Goal: Task Accomplishment & Management: Complete application form

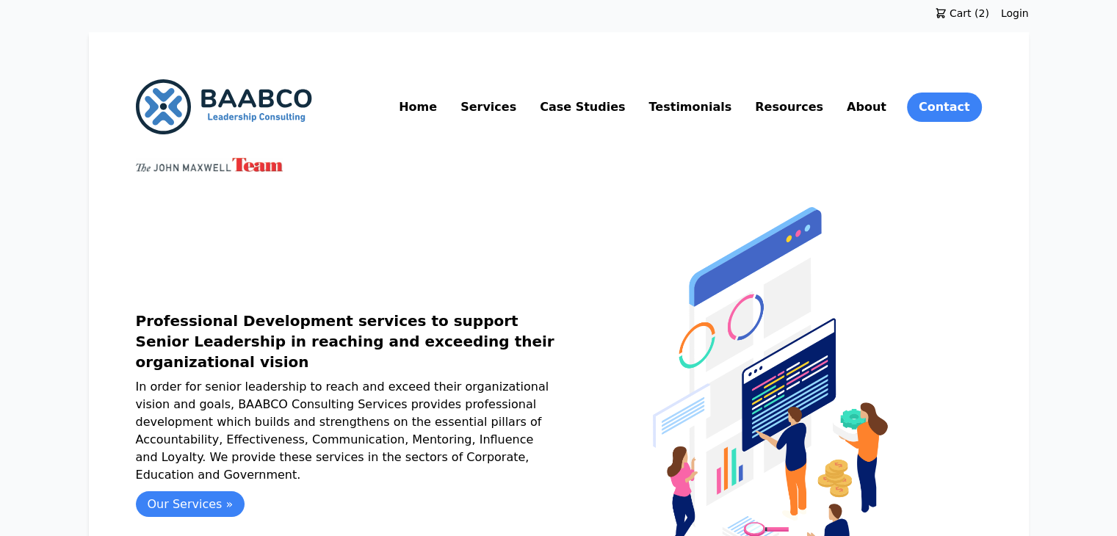
click at [826, 103] on link "Resources" at bounding box center [789, 107] width 74 height 24
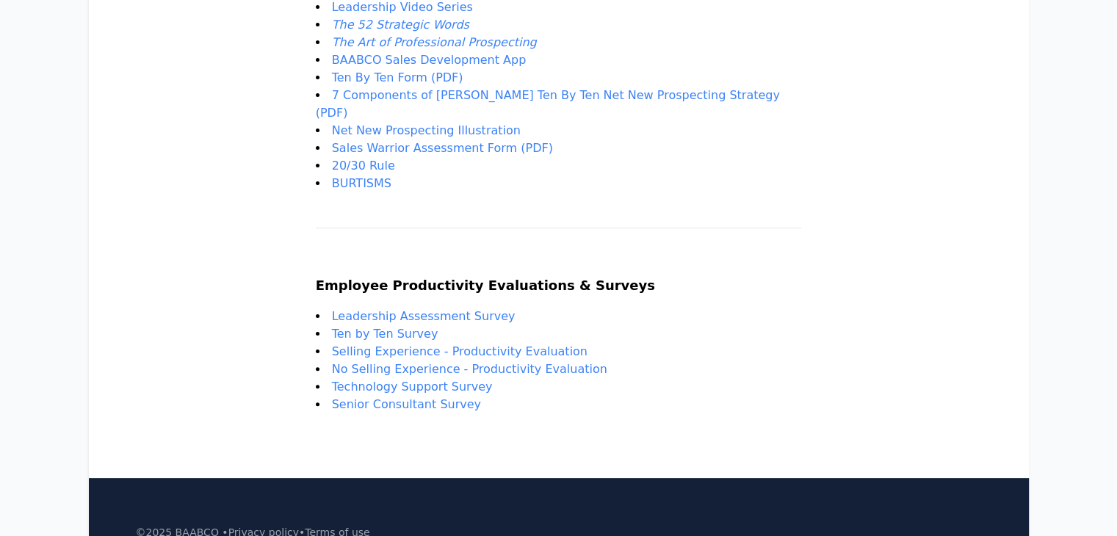
scroll to position [417, 0]
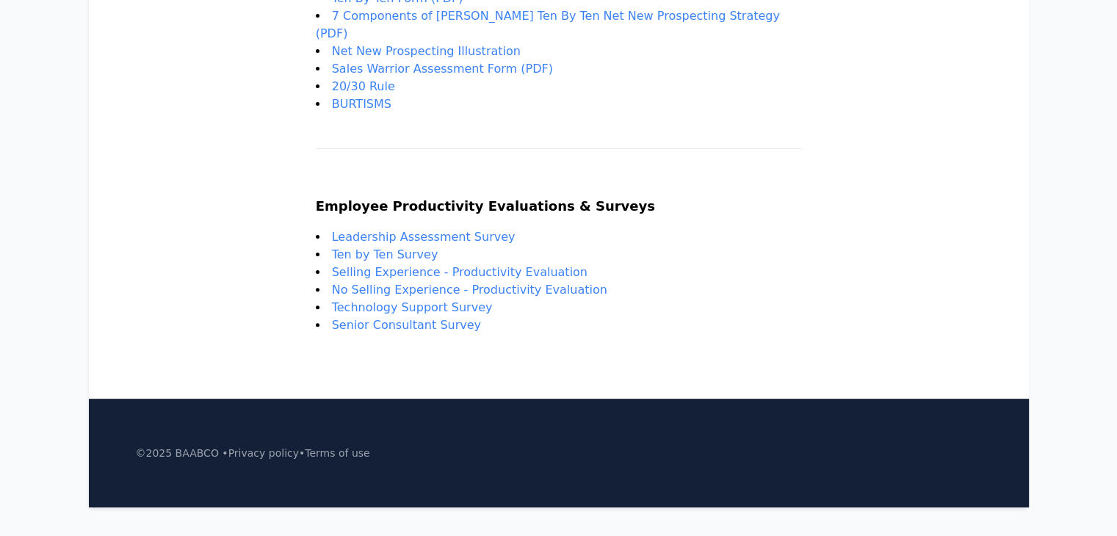
drag, startPoint x: 367, startPoint y: 308, endPoint x: 513, endPoint y: 312, distance: 146.2
click at [513, 317] on li "Senior Consultant Survey" at bounding box center [559, 326] width 486 height 18
copy link "Senior Consultant Survey"
click at [424, 318] on link "Senior Consultant Survey" at bounding box center [406, 325] width 149 height 14
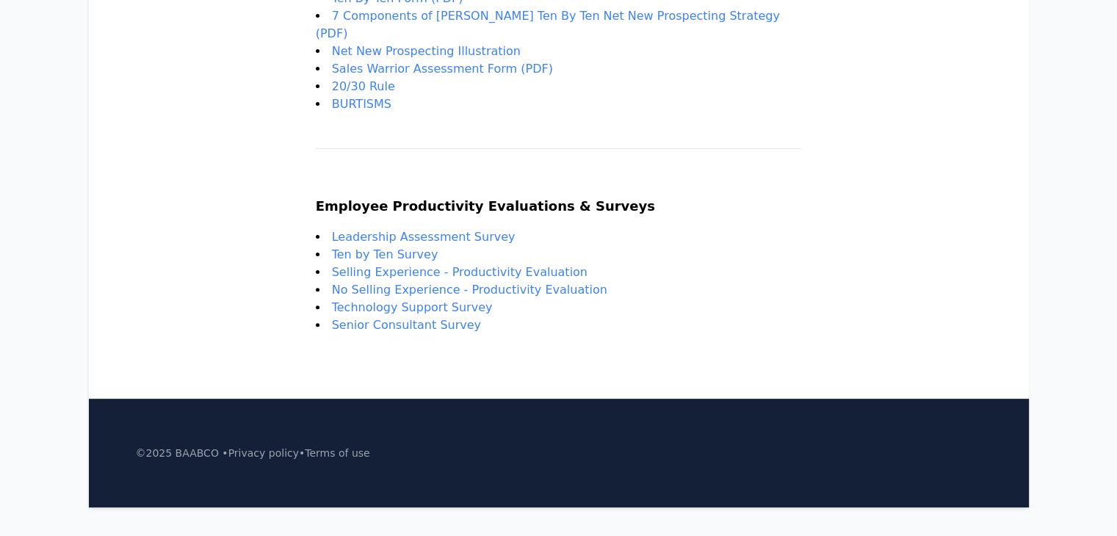
copy link "Senior Consultant Survey"
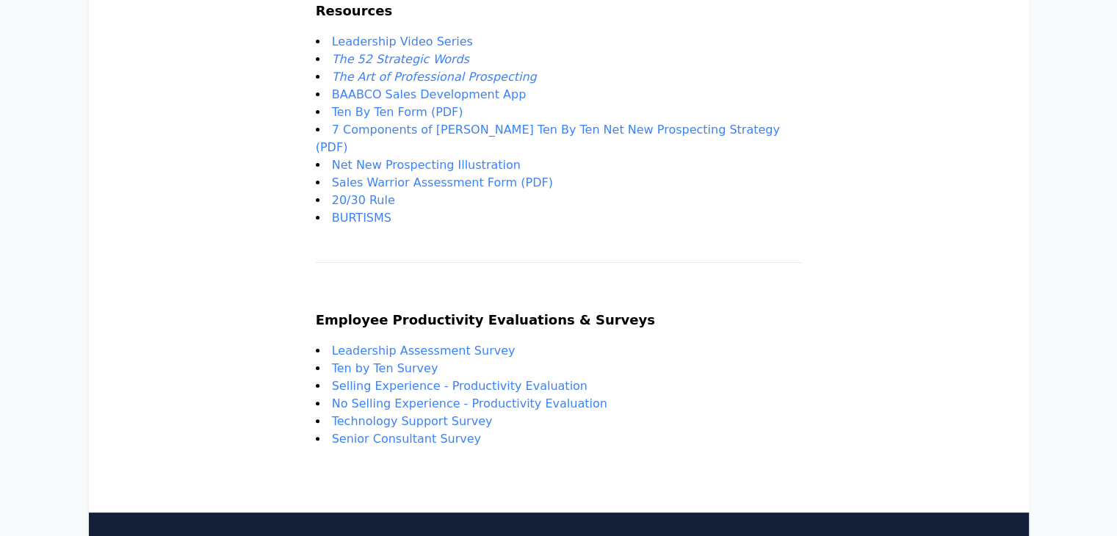
scroll to position [303, 0]
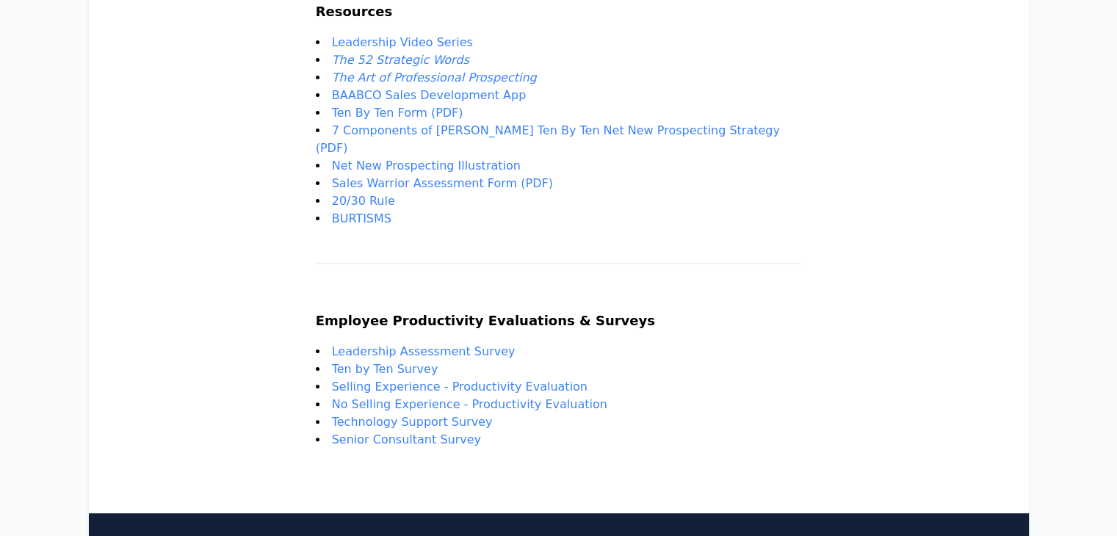
click at [410, 112] on link "Ten By Ten Form (PDF)" at bounding box center [397, 113] width 131 height 14
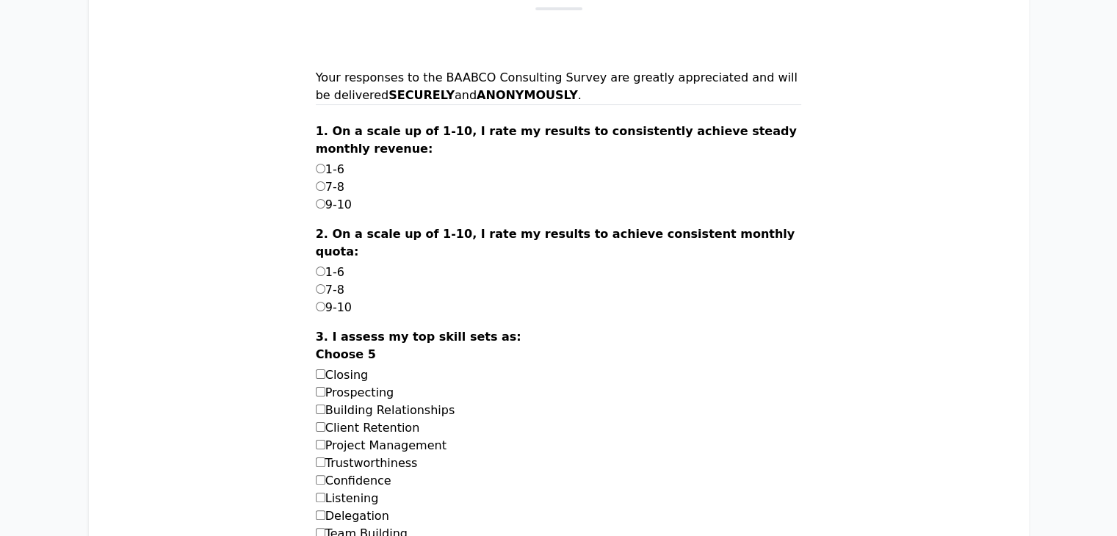
scroll to position [234, 0]
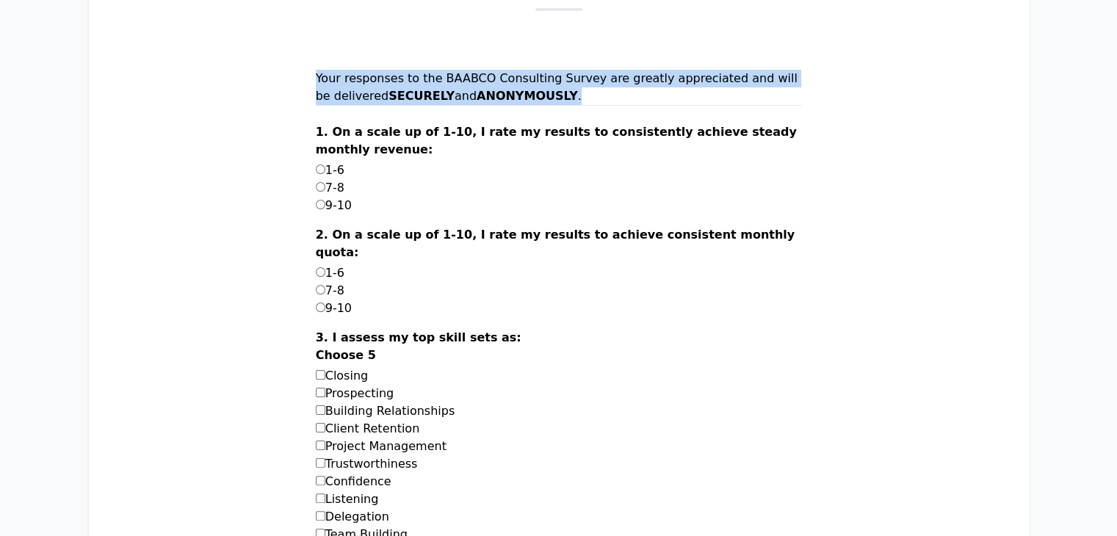
drag, startPoint x: 353, startPoint y: 70, endPoint x: 647, endPoint y: 115, distance: 297.9
copy div "Your responses to the BAABCO Consulting Survey are greatly appreciated and will…"
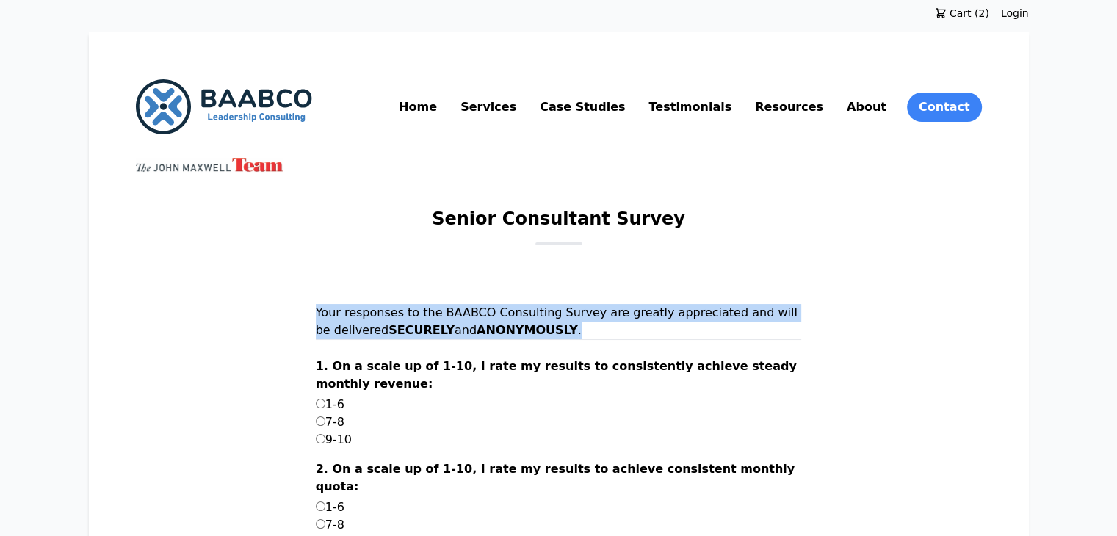
scroll to position [29, 0]
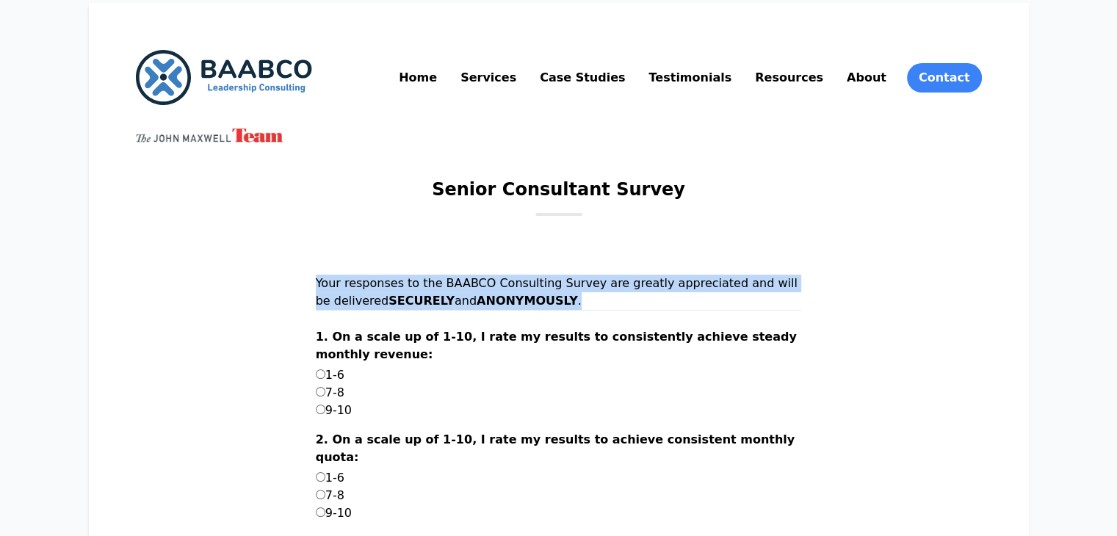
copy div "Your responses to the BAABCO Consulting Survey are greatly appreciated and will…"
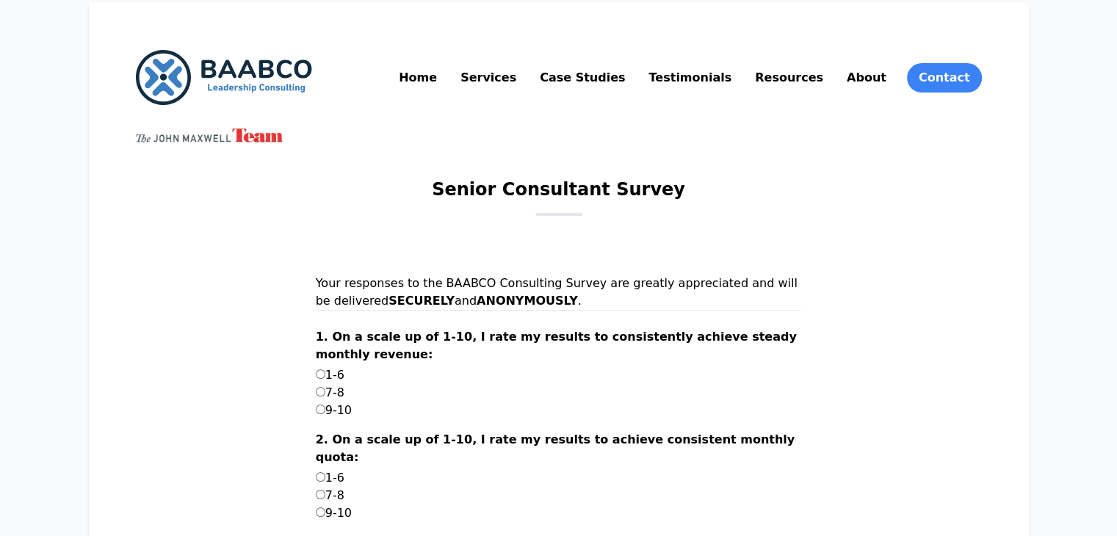
click at [369, 334] on label "1. On a scale up of 1-10, I rate my results to consistently achieve steady mont…" at bounding box center [559, 347] width 486 height 38
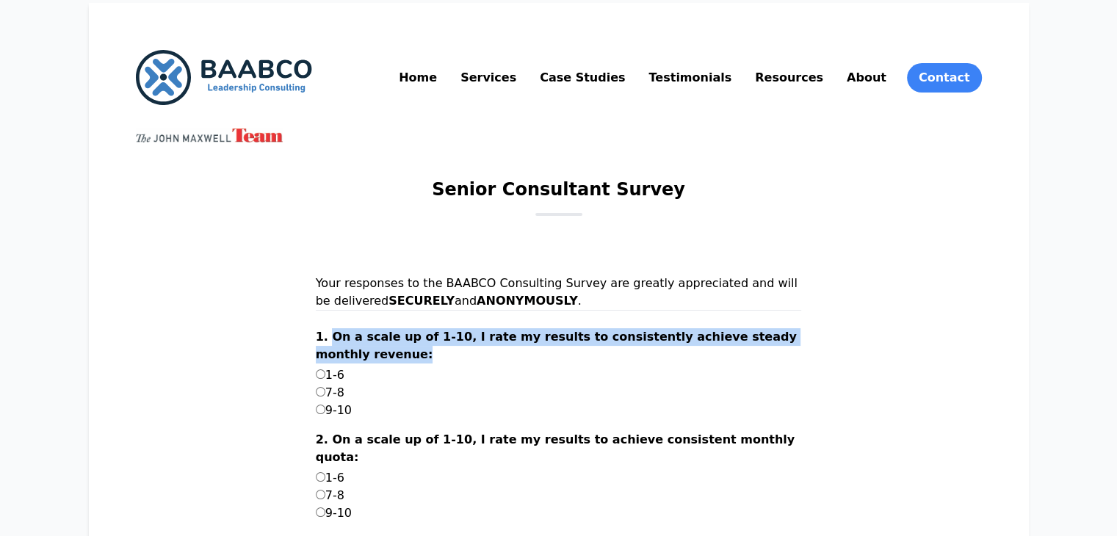
drag, startPoint x: 369, startPoint y: 336, endPoint x: 453, endPoint y: 359, distance: 86.8
click at [453, 359] on label "1. On a scale up of 1-10, I rate my results to consistently achieve steady mont…" at bounding box center [559, 347] width 486 height 38
copy label "On a scale up of 1-10, I rate my results to consistently achieve steady monthly…"
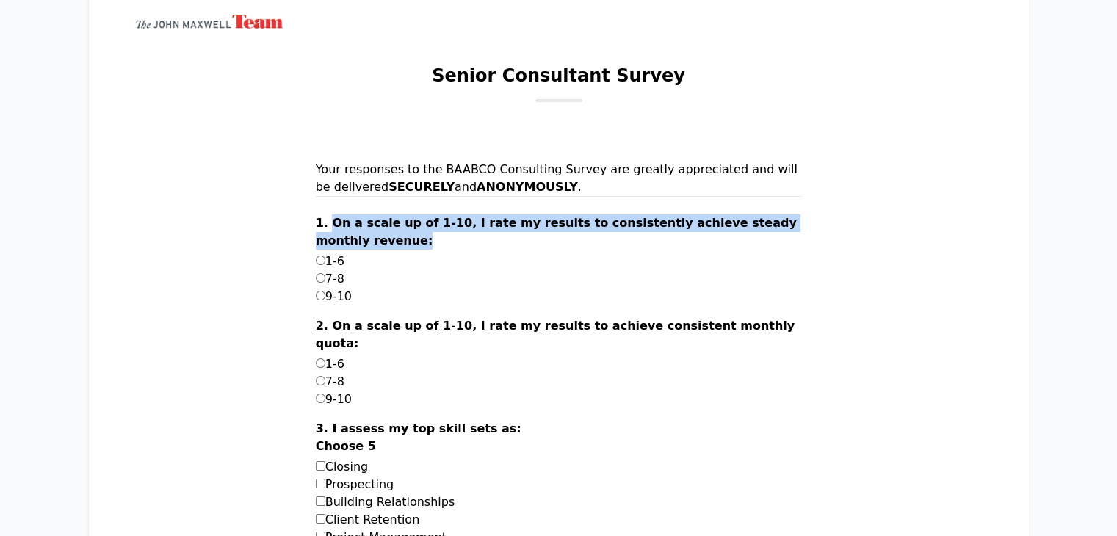
scroll to position [144, 0]
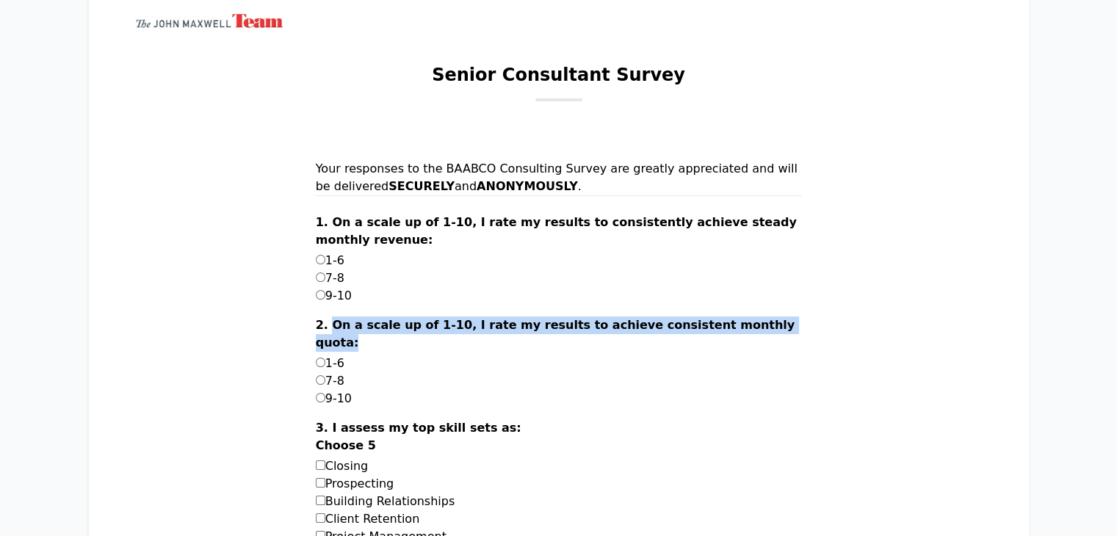
drag, startPoint x: 367, startPoint y: 325, endPoint x: 393, endPoint y: 340, distance: 30.0
click at [393, 340] on label "2. On a scale up of 1-10, I rate my results to achieve consistent monthly quota:" at bounding box center [559, 336] width 486 height 38
copy label "On a scale up of 1-10, I rate my results to achieve consistent monthly quota:"
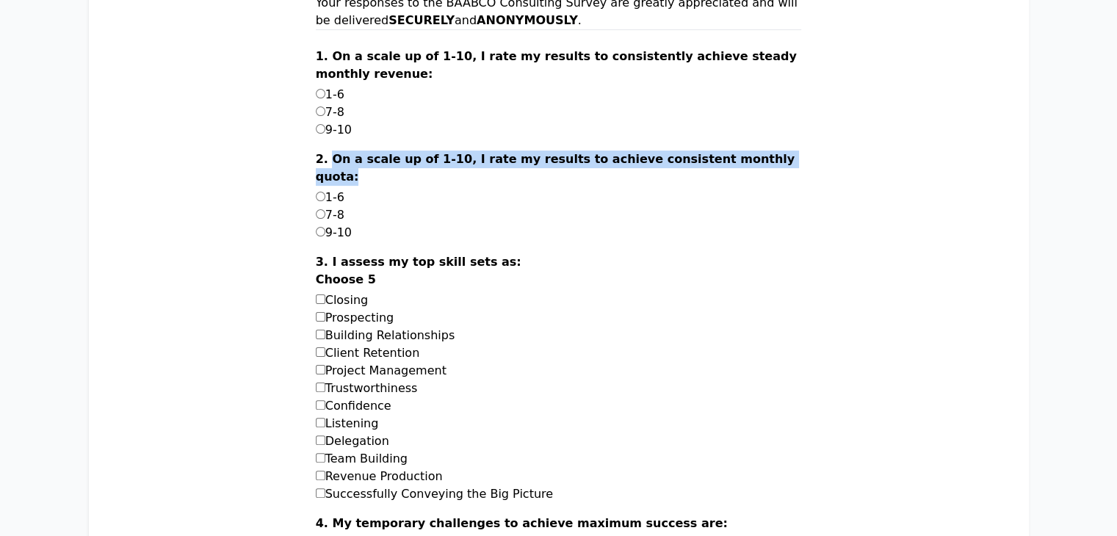
scroll to position [314, 0]
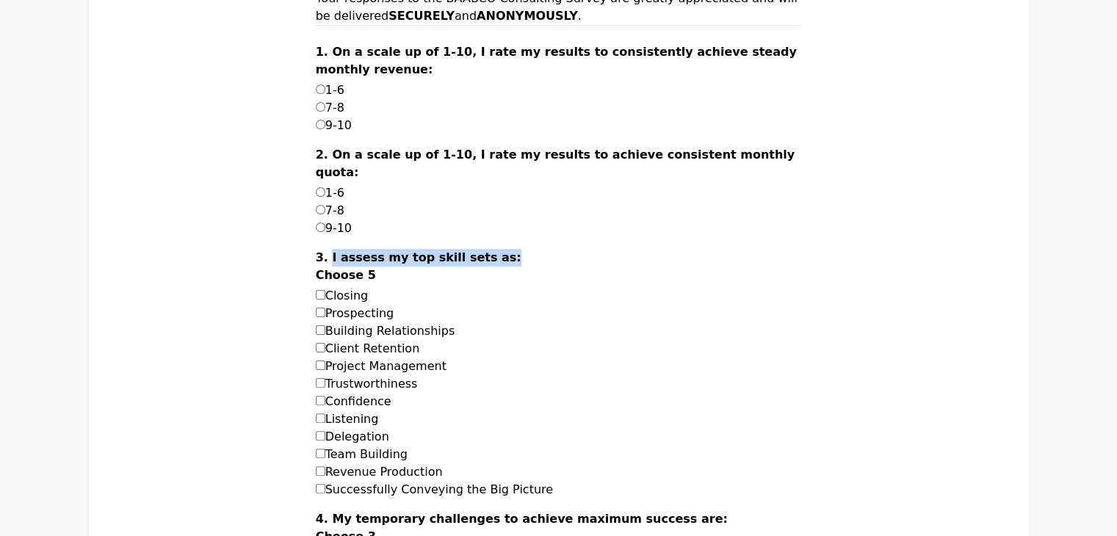
drag, startPoint x: 366, startPoint y: 256, endPoint x: 532, endPoint y: 261, distance: 166.1
click at [532, 261] on label "3. I assess my top skill sets as: Choose 5" at bounding box center [559, 268] width 486 height 38
click at [422, 262] on label "3. I assess my top skill sets as: Choose 5" at bounding box center [559, 268] width 486 height 38
click at [367, 259] on label "3. I assess my top skill sets as: Choose 5" at bounding box center [559, 268] width 486 height 38
drag, startPoint x: 367, startPoint y: 259, endPoint x: 422, endPoint y: 277, distance: 57.4
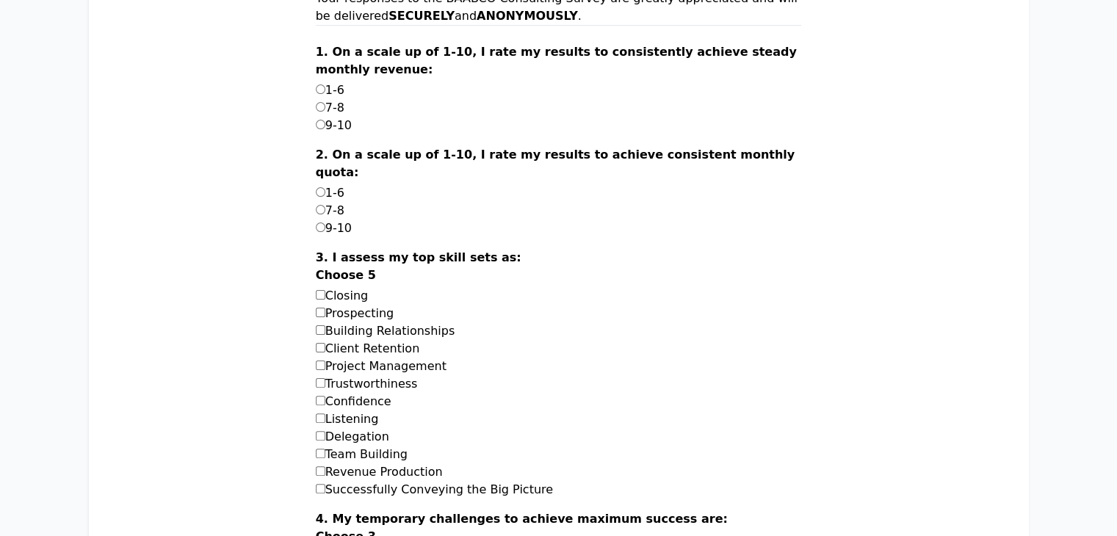
click at [422, 277] on label "3. I assess my top skill sets as: Choose 5" at bounding box center [559, 268] width 486 height 38
copy label "I assess my top skill sets as: Choose 5"
click at [368, 296] on label "Closing" at bounding box center [342, 296] width 52 height 14
drag, startPoint x: 414, startPoint y: 296, endPoint x: 367, endPoint y: 297, distance: 47.8
click at [367, 297] on div "Closing" at bounding box center [559, 296] width 486 height 18
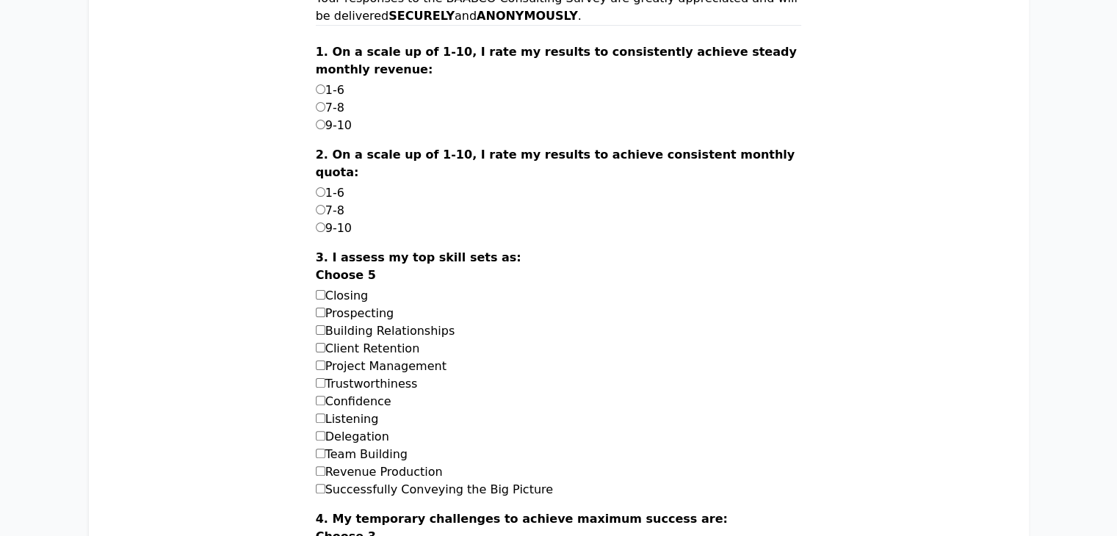
copy label "Choose"
drag, startPoint x: 405, startPoint y: 297, endPoint x: 366, endPoint y: 297, distance: 39.7
click at [366, 297] on div "Closing" at bounding box center [559, 296] width 486 height 18
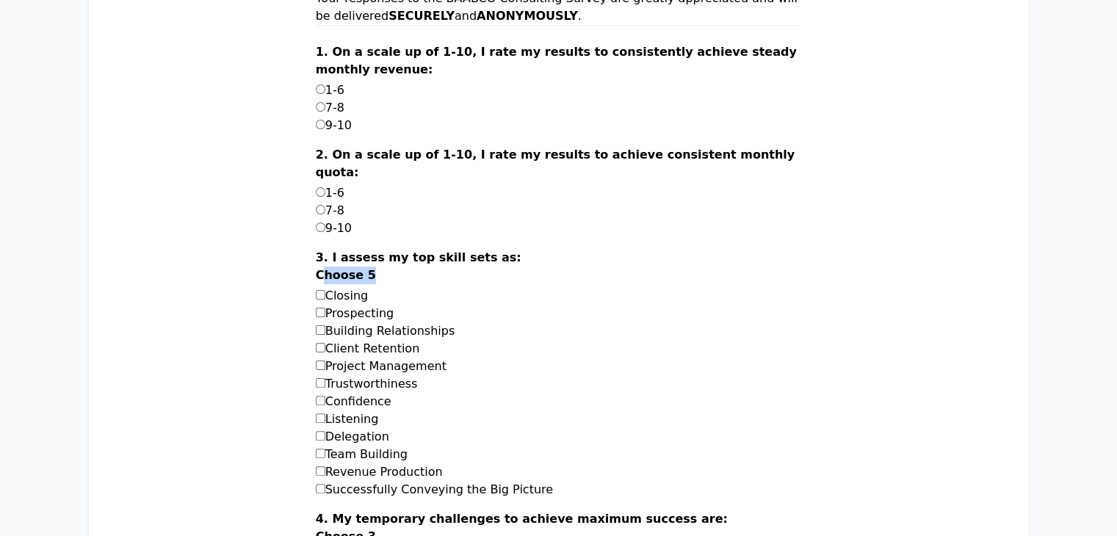
copy label "Closing"
drag, startPoint x: 430, startPoint y: 313, endPoint x: 369, endPoint y: 318, distance: 61.9
click at [369, 318] on div "Prospecting" at bounding box center [559, 314] width 486 height 18
copy label "Prospecting"
drag, startPoint x: 483, startPoint y: 328, endPoint x: 363, endPoint y: 331, distance: 120.5
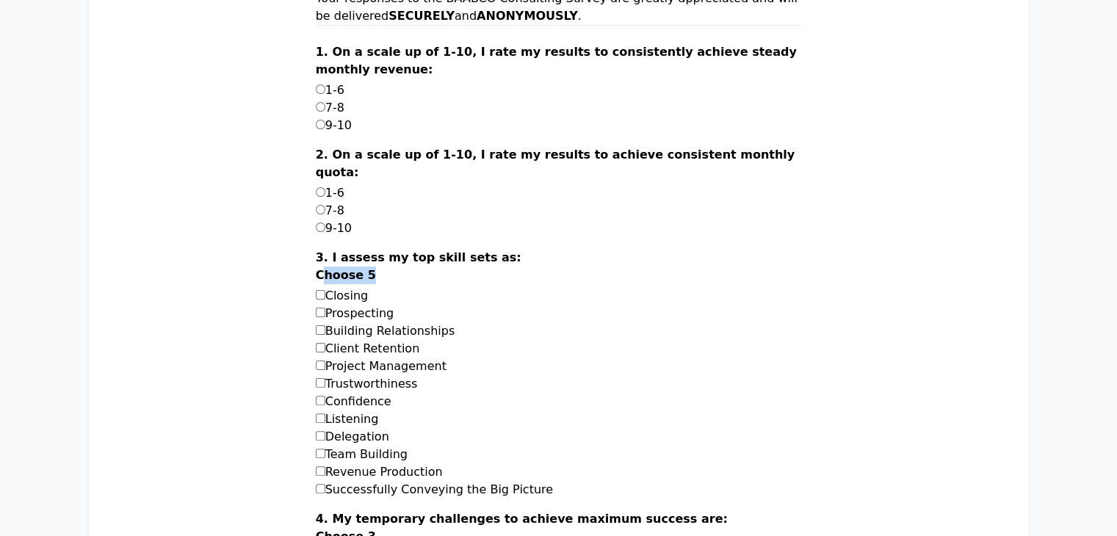
click at [363, 331] on div "Building Relationships" at bounding box center [559, 331] width 486 height 18
copy label "Building Relationships"
click at [447, 359] on label "Project Management" at bounding box center [381, 366] width 131 height 14
drag, startPoint x: 452, startPoint y: 348, endPoint x: 365, endPoint y: 349, distance: 86.7
click at [365, 349] on div "Client Retention" at bounding box center [559, 349] width 486 height 18
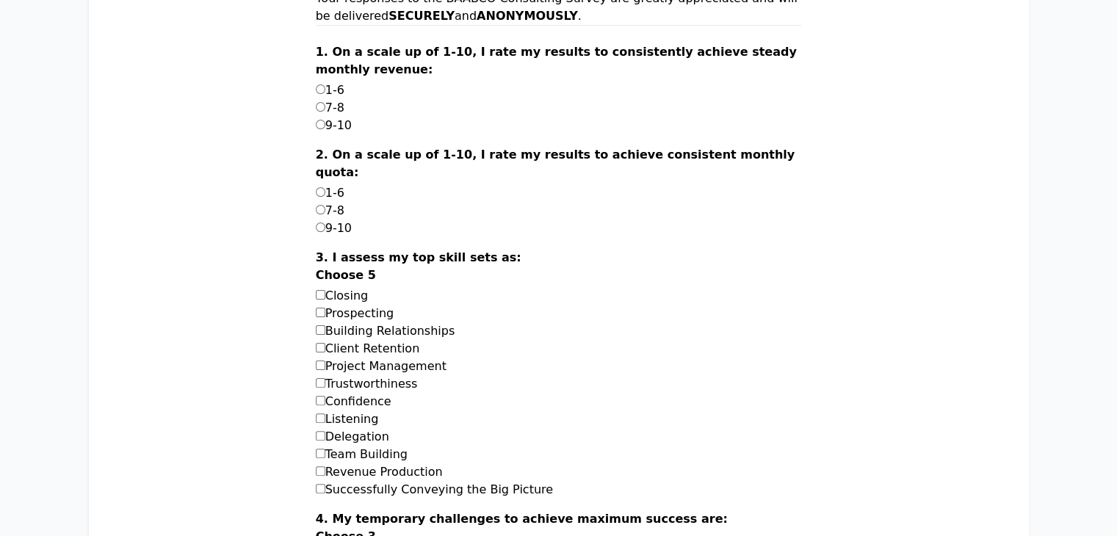
copy label "Client Retention"
drag, startPoint x: 472, startPoint y: 364, endPoint x: 364, endPoint y: 369, distance: 108.1
click at [364, 369] on label "Project Management" at bounding box center [381, 366] width 131 height 14
drag, startPoint x: 447, startPoint y: 383, endPoint x: 368, endPoint y: 385, distance: 79.4
click at [368, 385] on div "Trustworthiness" at bounding box center [559, 384] width 486 height 18
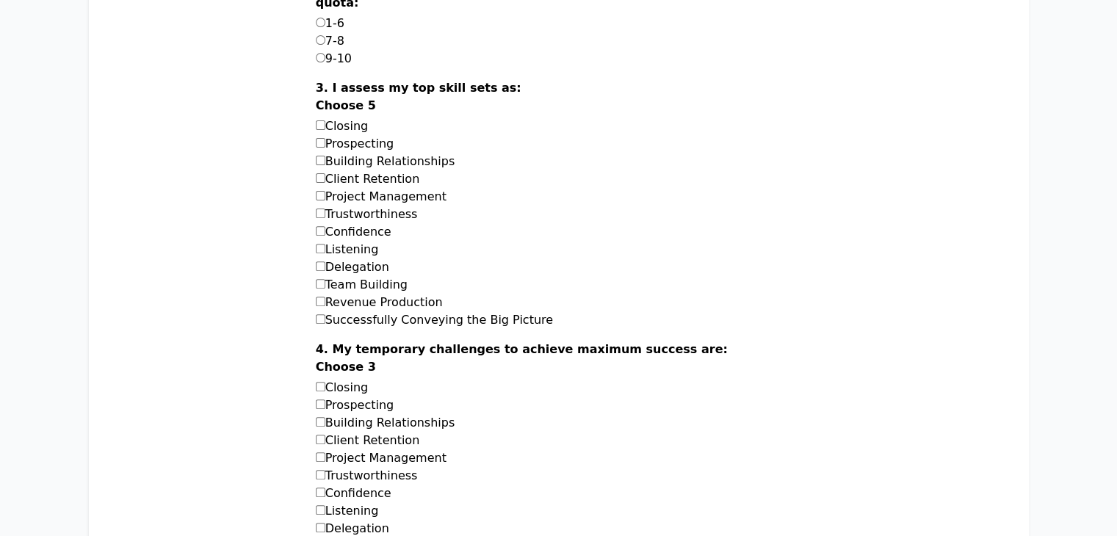
scroll to position [485, 0]
drag, startPoint x: 426, startPoint y: 233, endPoint x: 364, endPoint y: 234, distance: 62.4
click at [364, 234] on div "Confidence" at bounding box center [559, 232] width 486 height 18
drag, startPoint x: 415, startPoint y: 253, endPoint x: 366, endPoint y: 250, distance: 49.3
click at [366, 250] on div "Listening" at bounding box center [559, 249] width 486 height 18
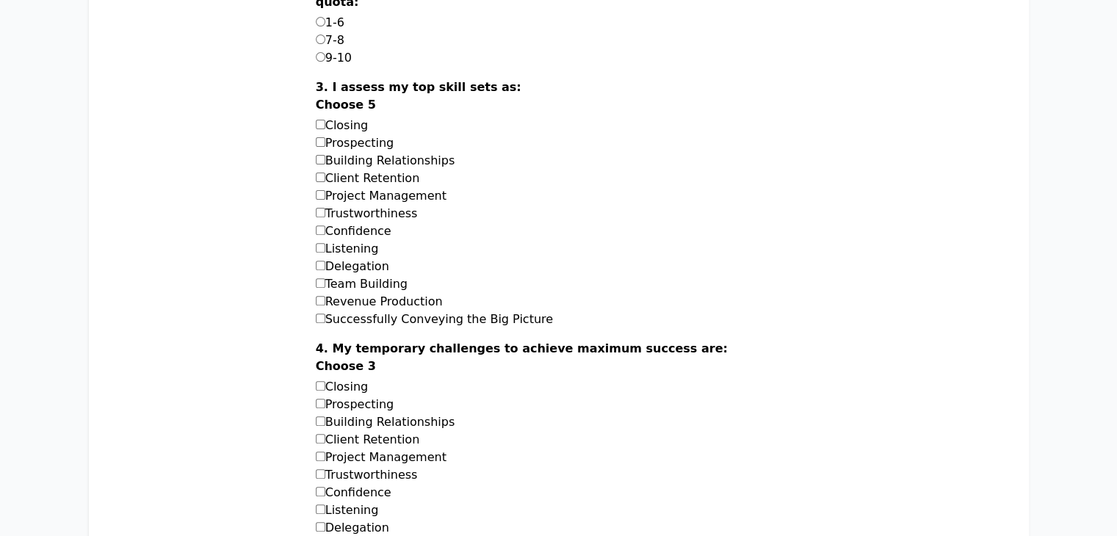
drag, startPoint x: 426, startPoint y: 265, endPoint x: 367, endPoint y: 263, distance: 58.8
click at [367, 263] on div "Delegation" at bounding box center [559, 267] width 486 height 18
drag, startPoint x: 441, startPoint y: 284, endPoint x: 366, endPoint y: 285, distance: 74.9
click at [366, 285] on div "Team Building" at bounding box center [559, 284] width 486 height 18
drag, startPoint x: 481, startPoint y: 303, endPoint x: 365, endPoint y: 297, distance: 116.2
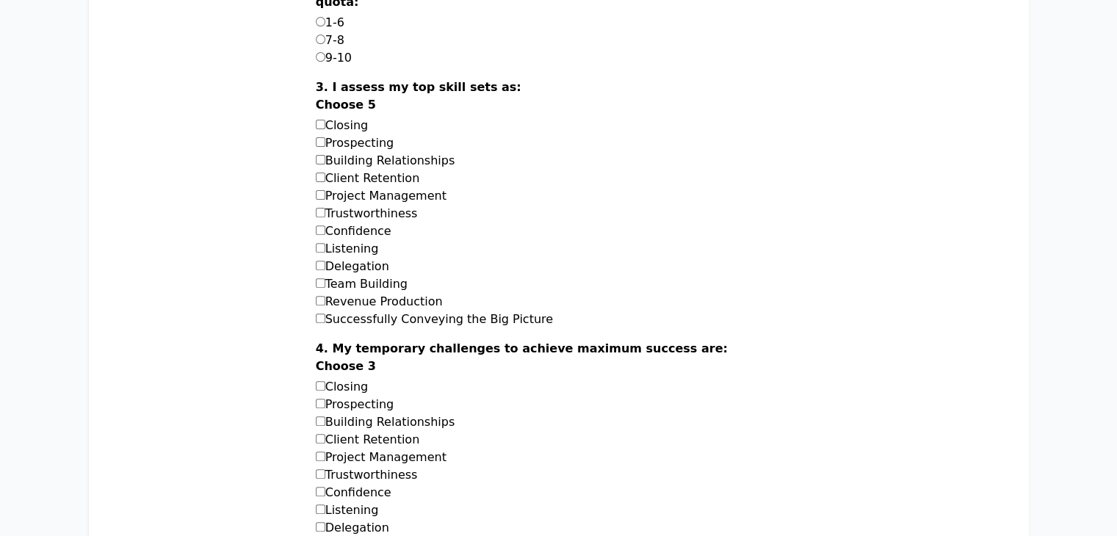
click at [365, 297] on div "Revenue Production" at bounding box center [559, 302] width 486 height 18
drag, startPoint x: 584, startPoint y: 322, endPoint x: 367, endPoint y: 315, distance: 216.8
click at [367, 315] on div "Successfully Conveying the Big Picture" at bounding box center [559, 320] width 486 height 18
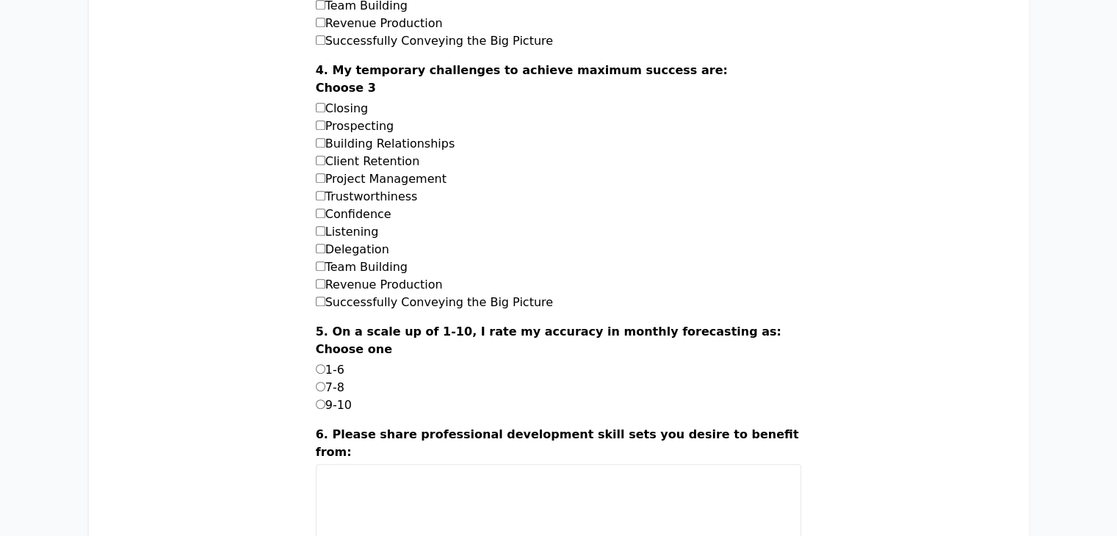
scroll to position [759, 0]
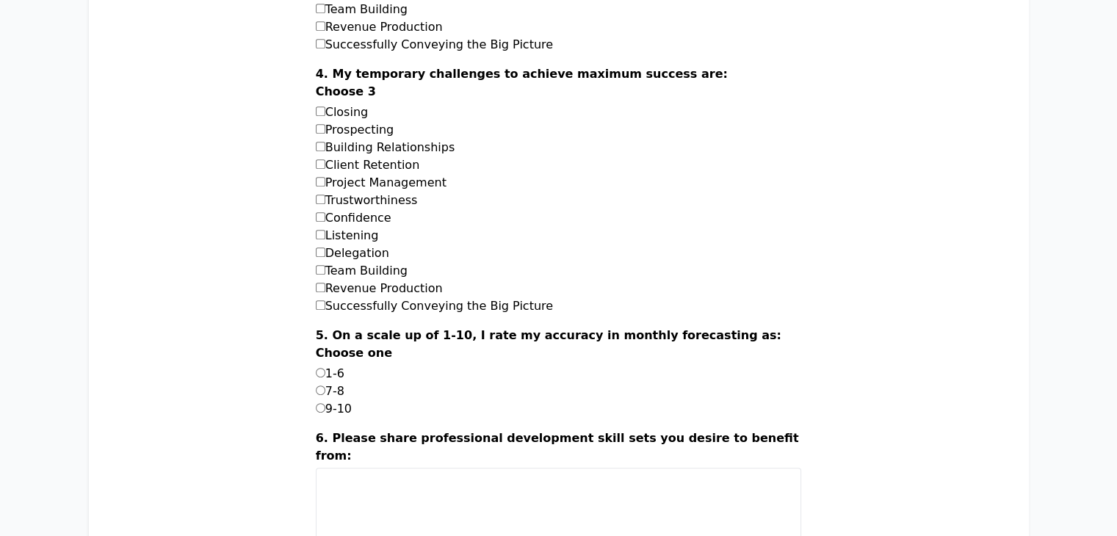
drag, startPoint x: 367, startPoint y: 75, endPoint x: 403, endPoint y: 90, distance: 38.9
click at [403, 90] on label "4. My temporary challenges to achieve maximum success are: Choose 3" at bounding box center [559, 84] width 486 height 38
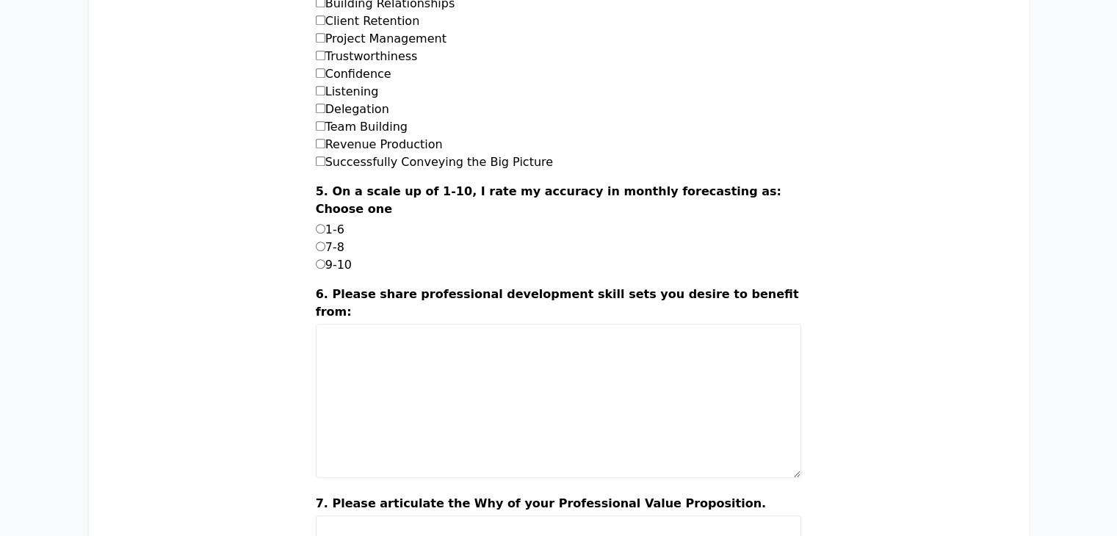
scroll to position [904, 0]
drag, startPoint x: 367, startPoint y: 190, endPoint x: 447, endPoint y: 213, distance: 82.5
click at [447, 213] on label "5. On a scale up of 1-10, I rate my accuracy in monthly forecasting as: Choose …" at bounding box center [559, 201] width 486 height 38
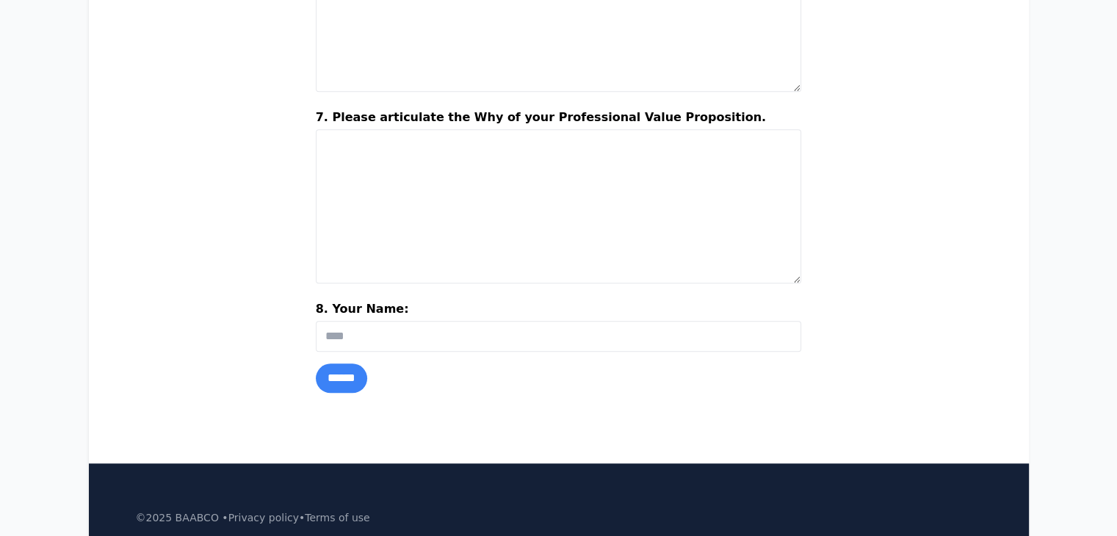
scroll to position [1339, 0]
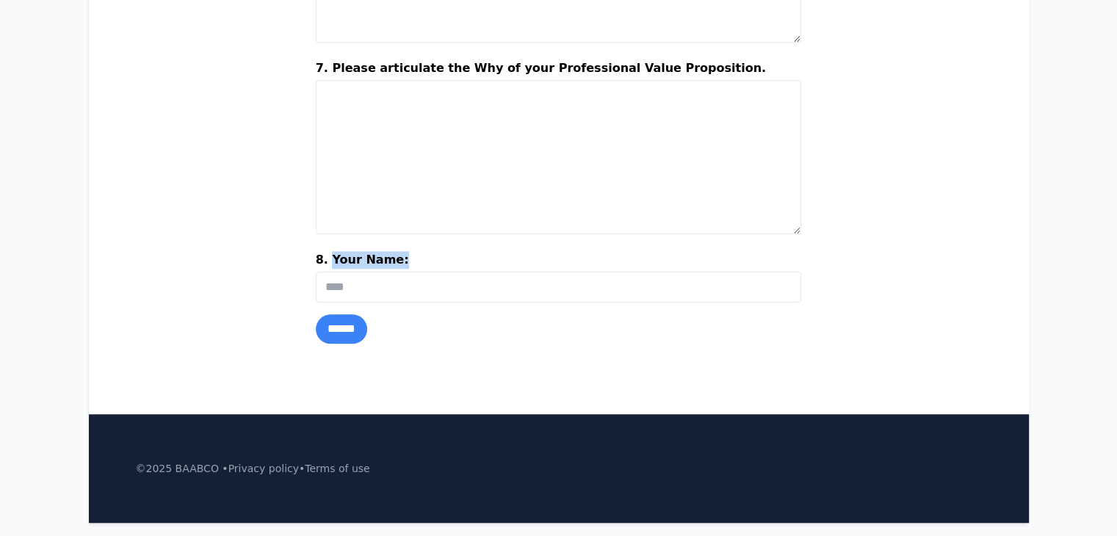
drag, startPoint x: 365, startPoint y: 255, endPoint x: 455, endPoint y: 259, distance: 89.7
click at [455, 259] on label "8. Your Name:" at bounding box center [559, 261] width 486 height 21
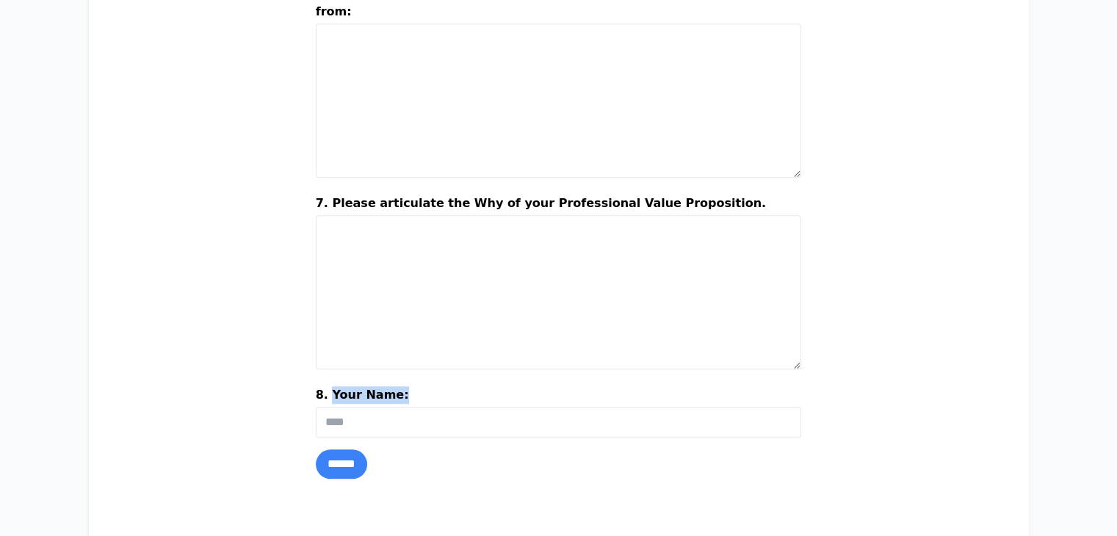
scroll to position [1093, 0]
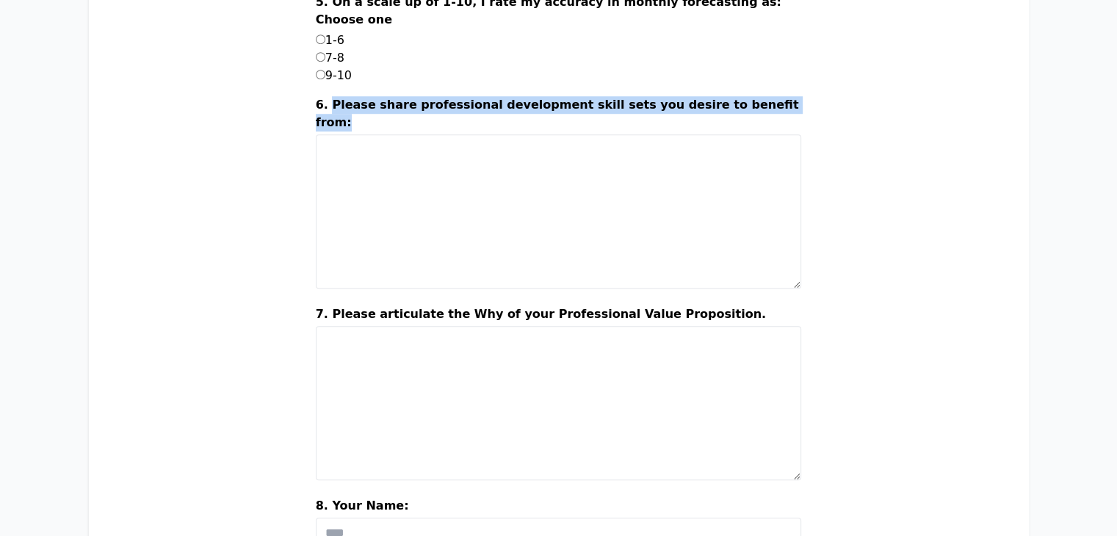
drag, startPoint x: 367, startPoint y: 107, endPoint x: 414, endPoint y: 129, distance: 52.9
click at [414, 129] on label "6. Please share professional development skill sets you desire to benefit from:" at bounding box center [559, 115] width 486 height 38
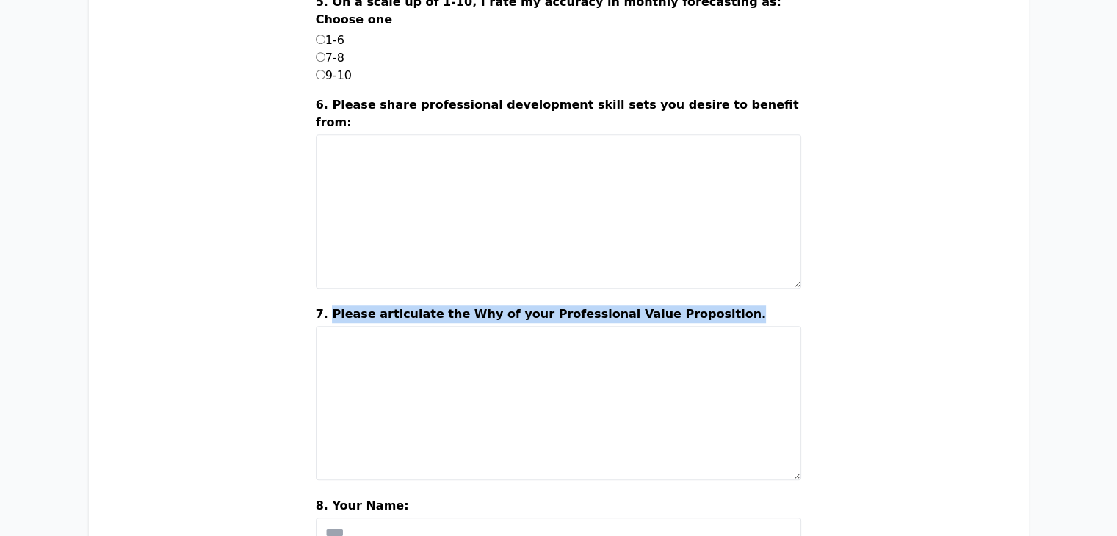
drag, startPoint x: 367, startPoint y: 311, endPoint x: 754, endPoint y: 318, distance: 387.1
click at [754, 318] on label "7. Please articulate the Why of your Professional Value Proposition." at bounding box center [559, 316] width 486 height 21
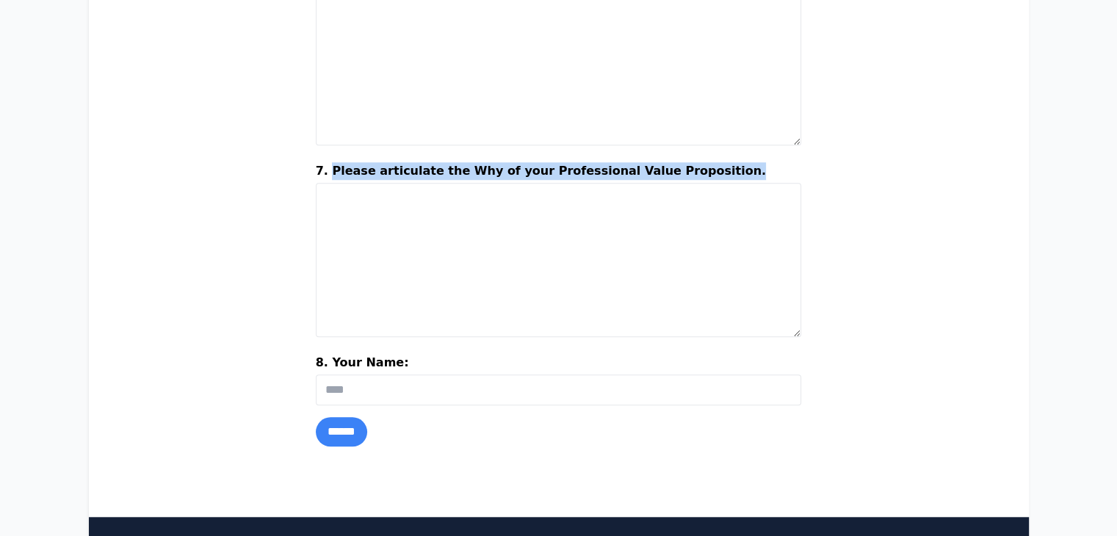
scroll to position [1239, 0]
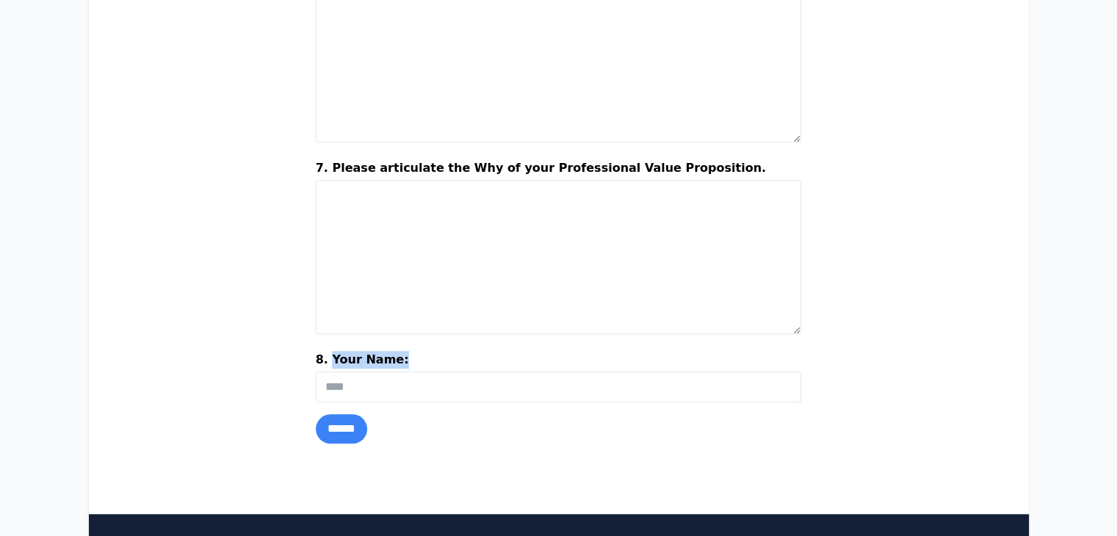
drag, startPoint x: 368, startPoint y: 356, endPoint x: 447, endPoint y: 355, distance: 78.6
click at [447, 355] on label "8. Your Name:" at bounding box center [559, 361] width 486 height 21
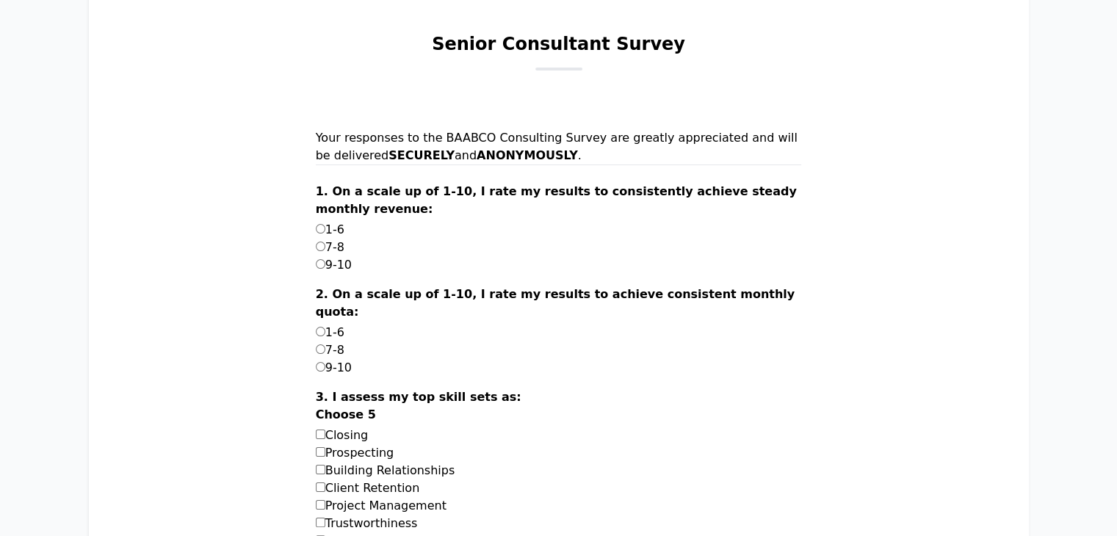
scroll to position [0, 0]
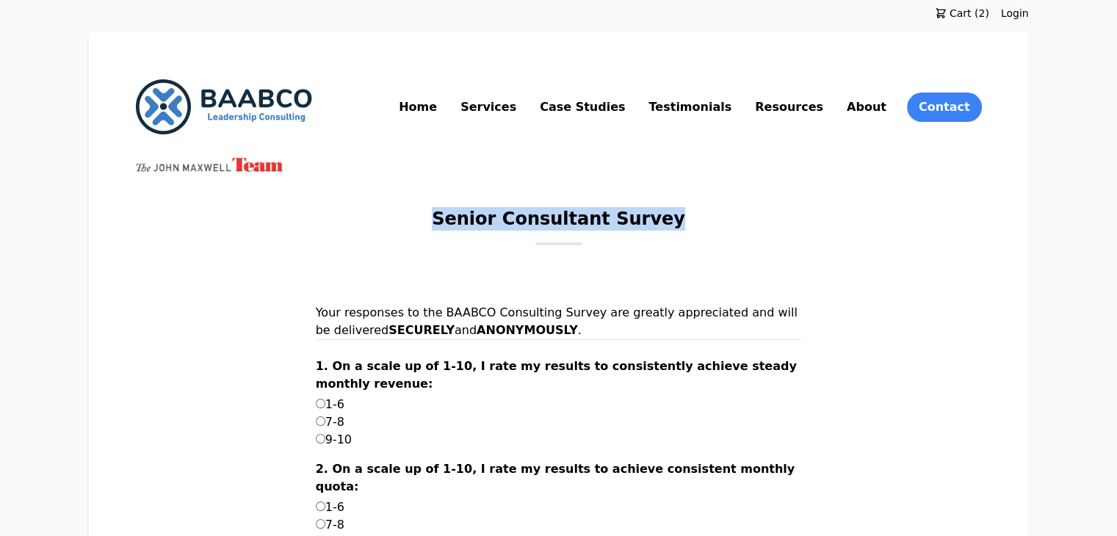
drag, startPoint x: 455, startPoint y: 215, endPoint x: 678, endPoint y: 228, distance: 222.9
click at [678, 228] on div "Senior Consultant Survey" at bounding box center [559, 226] width 846 height 38
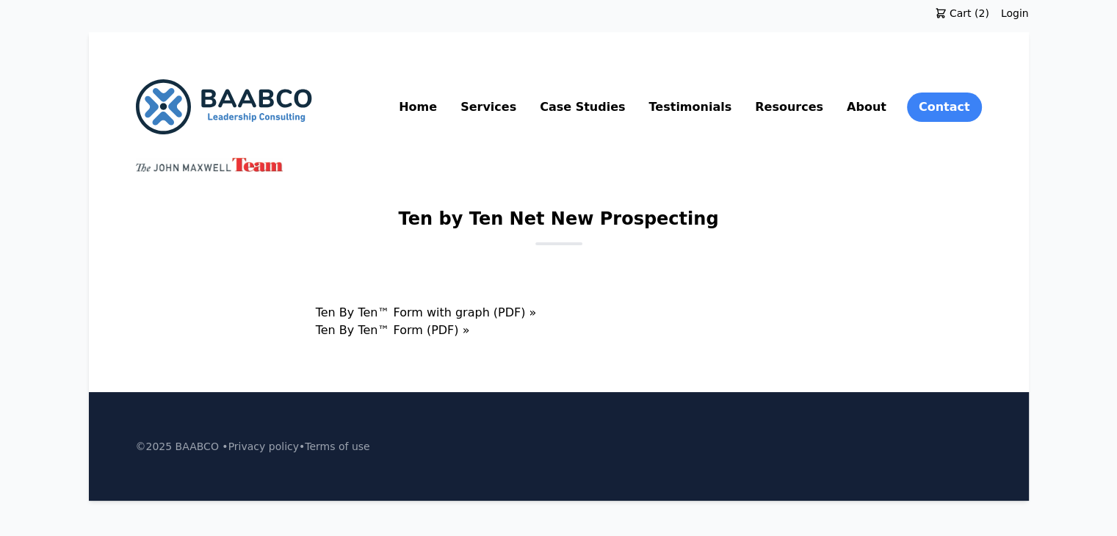
click at [889, 109] on link "About" at bounding box center [867, 107] width 46 height 24
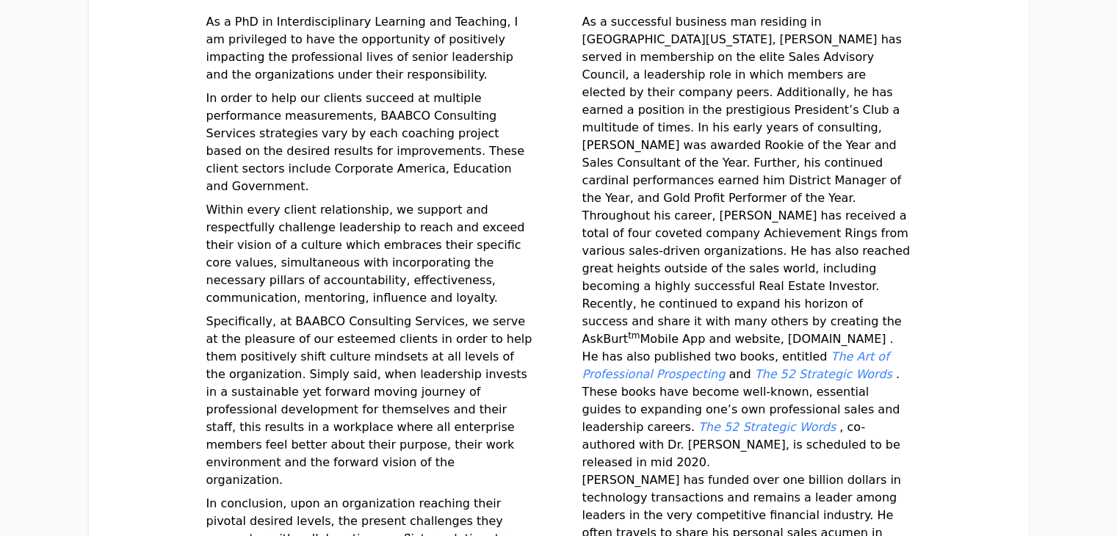
scroll to position [591, 0]
click at [652, 350] on em "The Art of Professional Prospecting" at bounding box center [735, 366] width 307 height 32
click at [699, 420] on em "The 52 Strategic Words" at bounding box center [767, 427] width 137 height 14
click at [699, 350] on em "The Art of Professional Prospecting" at bounding box center [735, 366] width 307 height 32
click at [832, 367] on em "The 52 Strategic Words" at bounding box center [823, 374] width 137 height 14
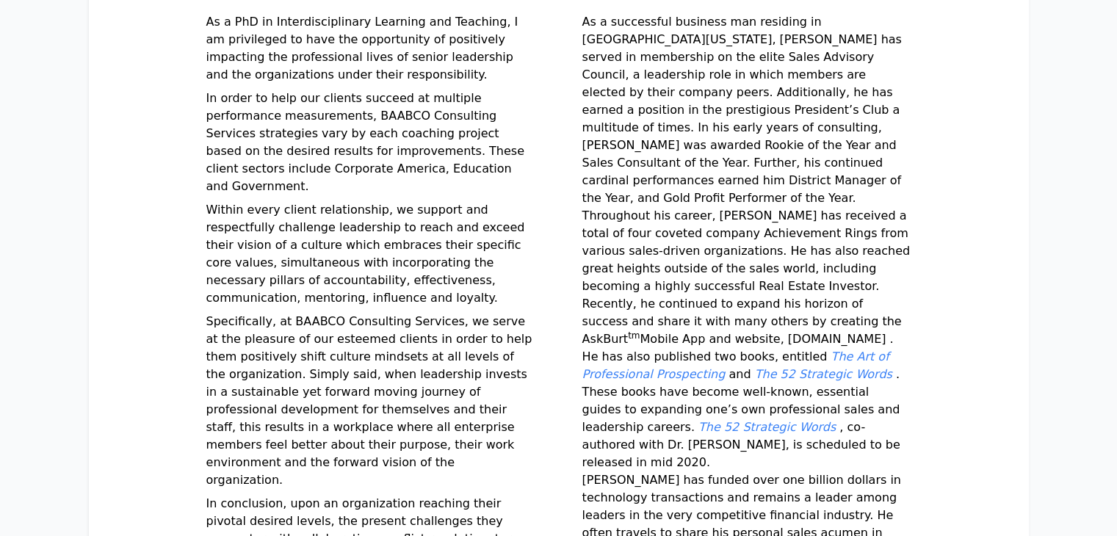
click at [699, 420] on em "The 52 Strategic Words" at bounding box center [767, 427] width 137 height 14
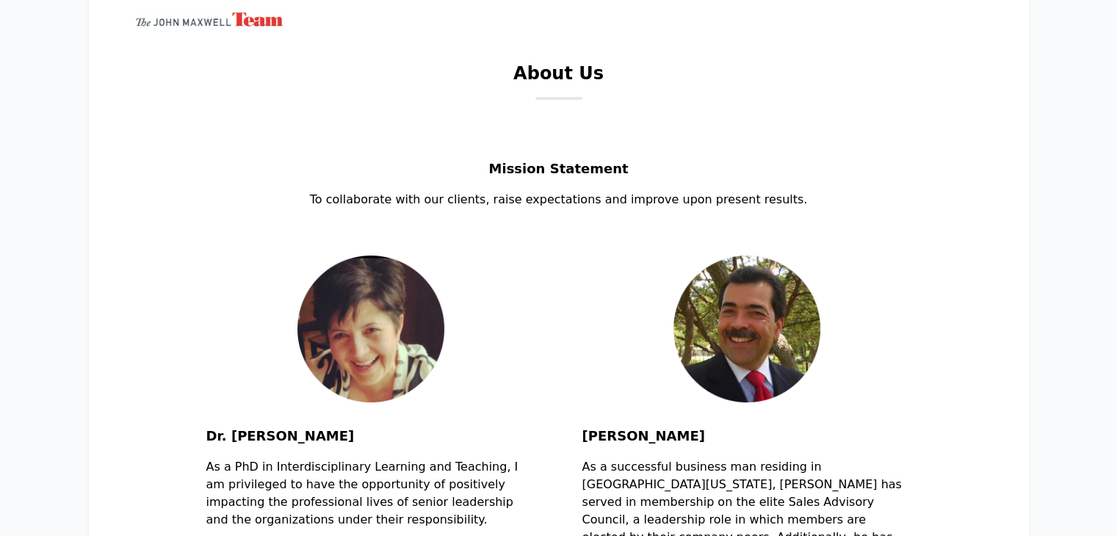
scroll to position [0, 0]
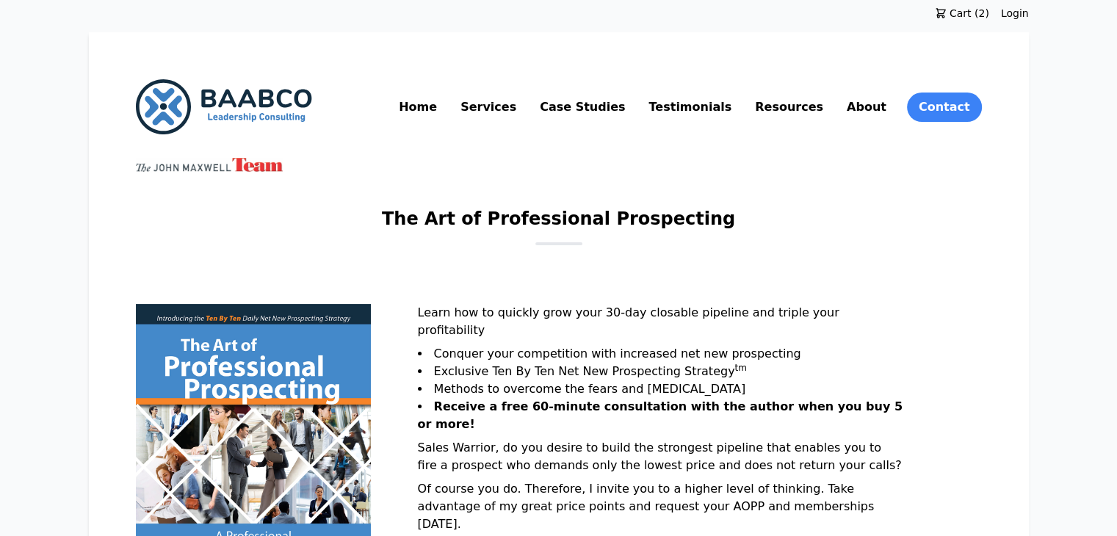
click at [826, 109] on link "Resources" at bounding box center [789, 107] width 74 height 24
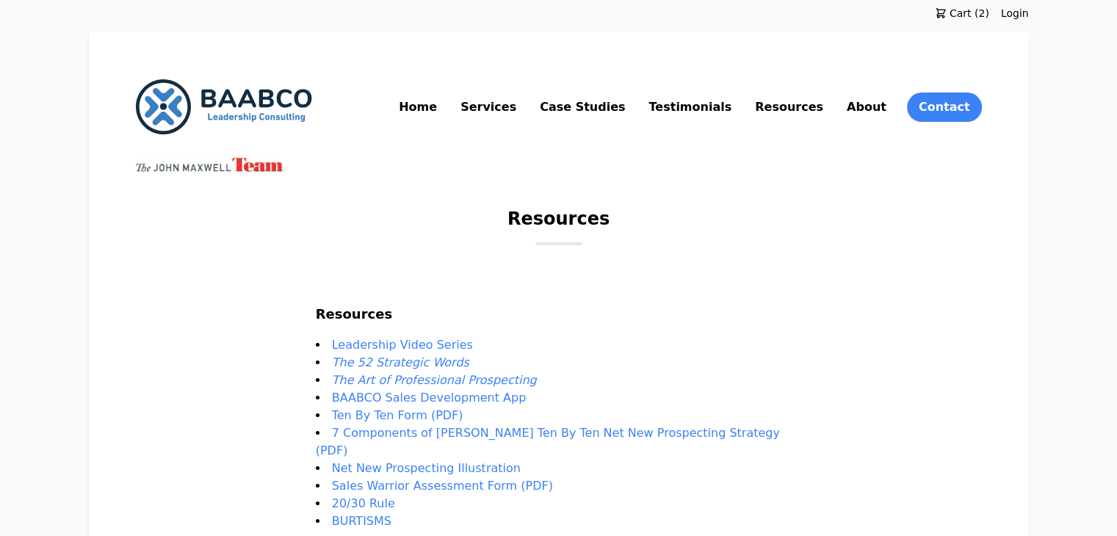
click at [387, 514] on link "BURTISMS" at bounding box center [361, 521] width 59 height 14
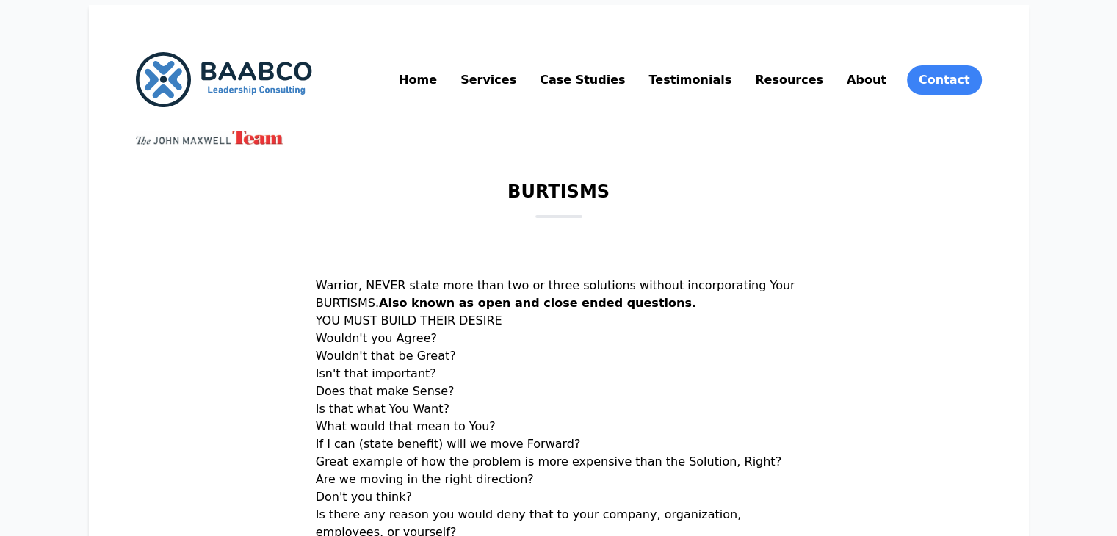
scroll to position [26, 0]
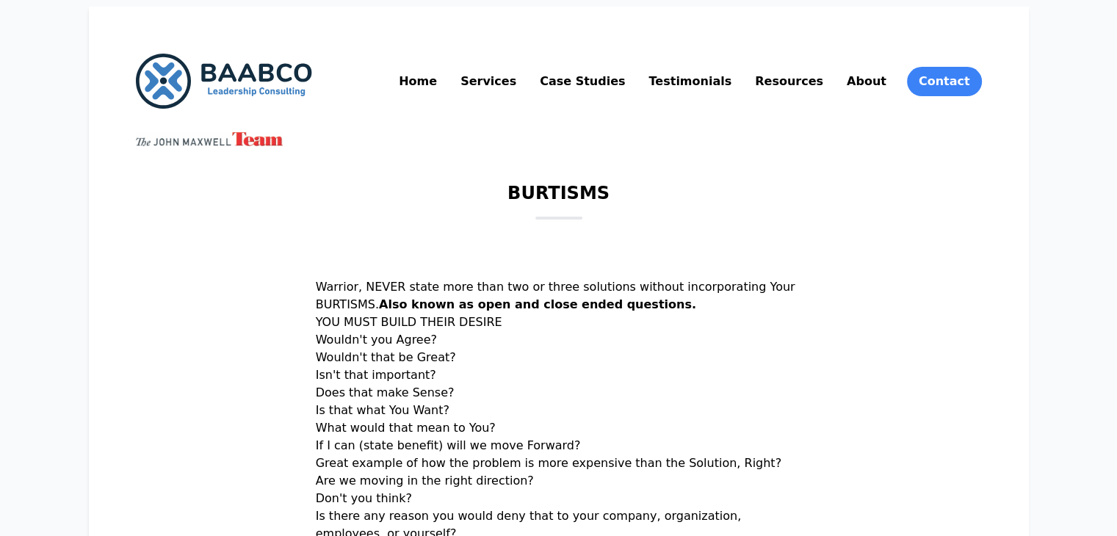
click at [468, 339] on p "YOU MUST BUILD THEIR DESIRE Wouldn't you Agree? Wouldn't that be Great? Isn't t…" at bounding box center [559, 487] width 486 height 347
drag, startPoint x: 438, startPoint y: 339, endPoint x: 600, endPoint y: 416, distance: 179.0
click at [572, 380] on p "YOU MUST BUILD THEIR DESIRE Wouldn't you Agree? Wouldn't that be Great? Isn't t…" at bounding box center [559, 487] width 486 height 347
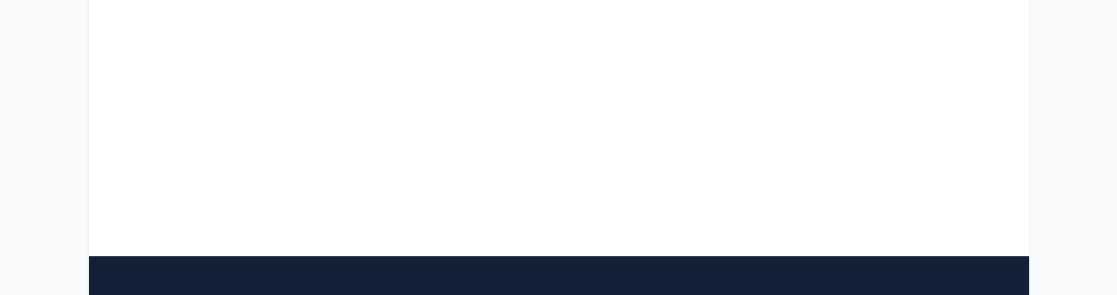
scroll to position [691, 0]
